Goal: Find specific page/section: Find specific page/section

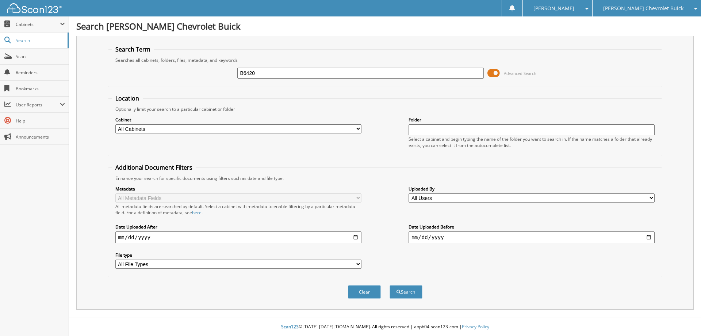
type input "B6420"
click at [390, 285] on button "Search" at bounding box center [406, 292] width 33 height 14
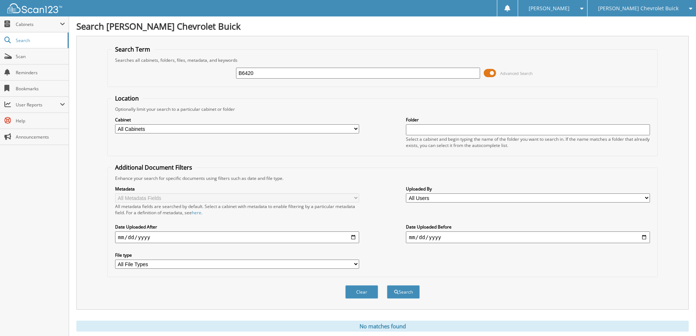
drag, startPoint x: 272, startPoint y: 73, endPoint x: 211, endPoint y: 80, distance: 61.0
click at [211, 80] on div "B6420 Advanced Search" at bounding box center [382, 73] width 542 height 20
type input "car spa"
click at [387, 285] on button "Search" at bounding box center [403, 292] width 33 height 14
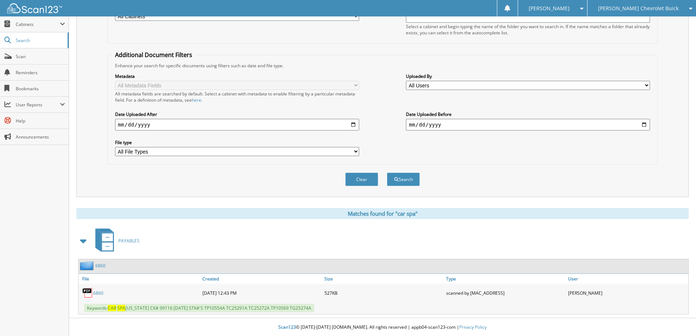
scroll to position [113, 0]
click at [100, 267] on link "6860" at bounding box center [100, 265] width 10 height 6
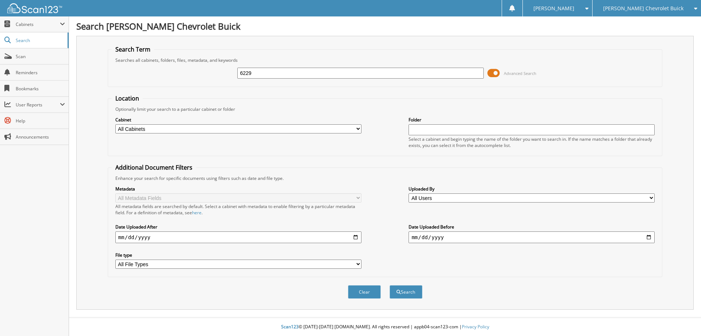
type input "6229"
click at [390, 285] on button "Search" at bounding box center [406, 292] width 33 height 14
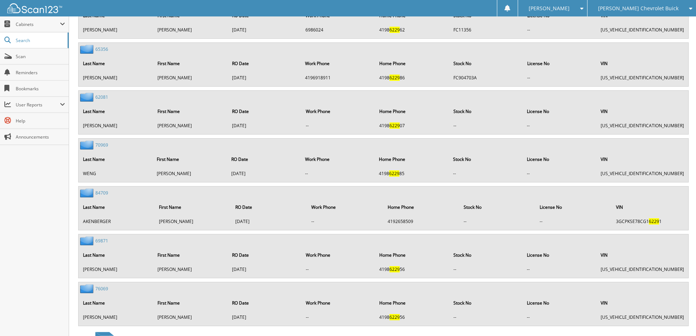
scroll to position [2994, 0]
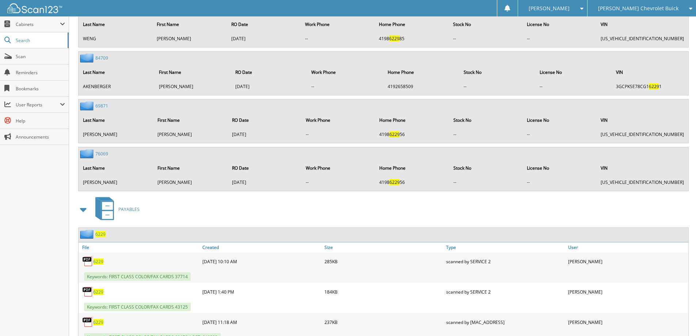
click at [103, 234] on span "6229" at bounding box center [100, 234] width 10 height 6
